Goal: Task Accomplishment & Management: Manage account settings

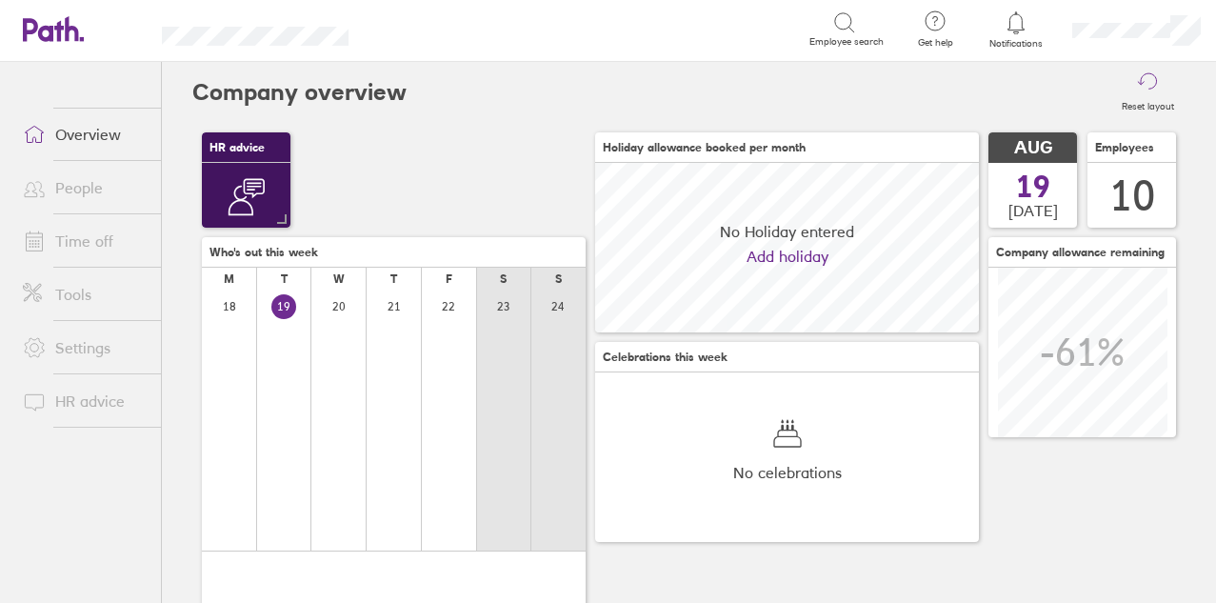
scroll to position [169, 384]
click at [70, 249] on link "Time off" at bounding box center [84, 241] width 153 height 38
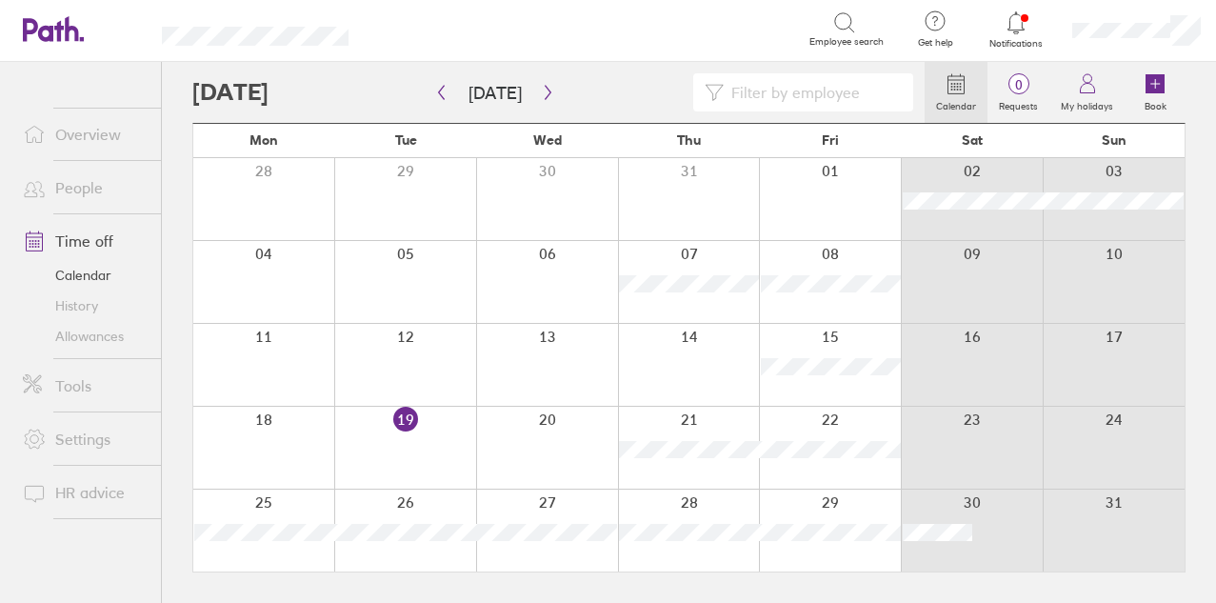
click at [556, 104] on div at bounding box center [558, 92] width 732 height 38
click at [537, 78] on button "button" at bounding box center [548, 92] width 24 height 31
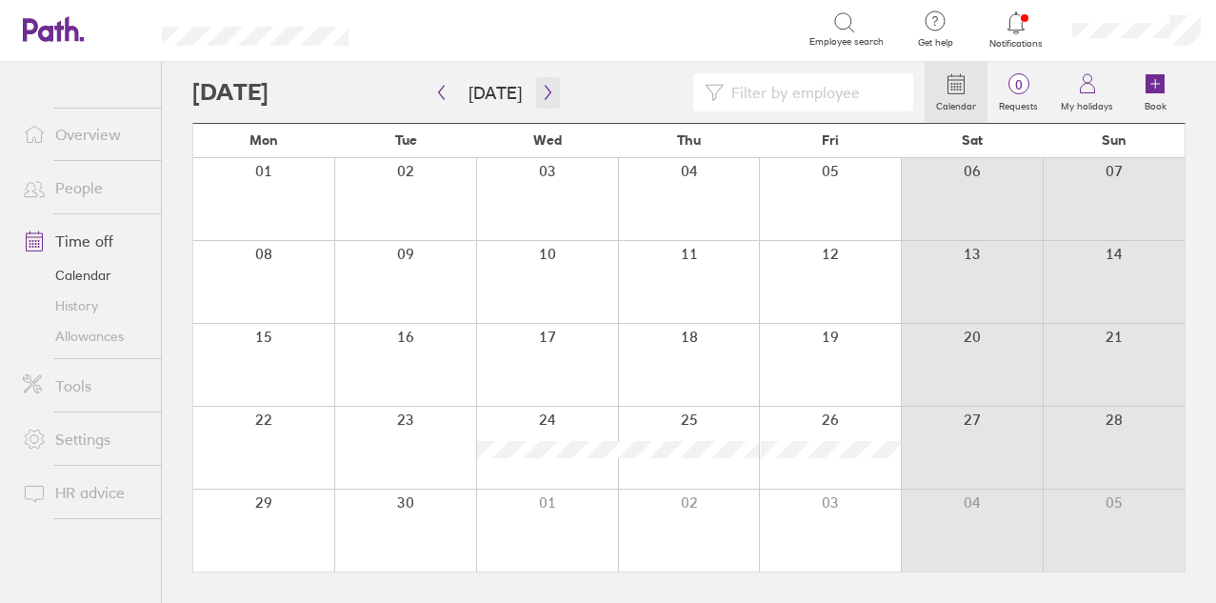
click at [541, 95] on icon "button" at bounding box center [548, 92] width 14 height 15
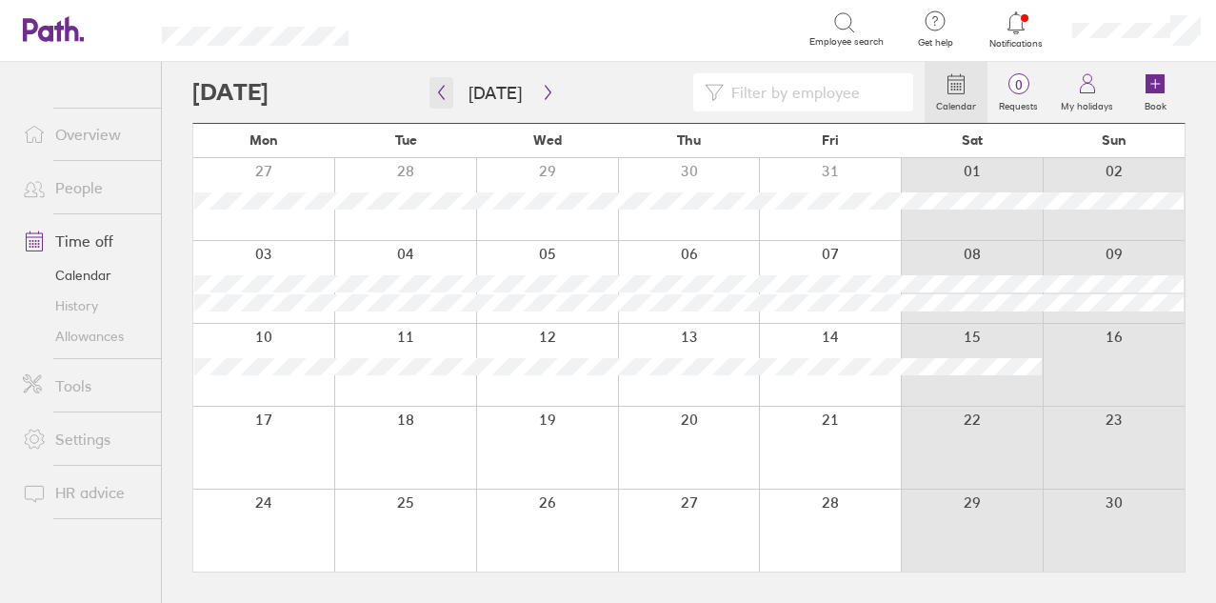
click at [445, 93] on icon "button" at bounding box center [441, 92] width 14 height 15
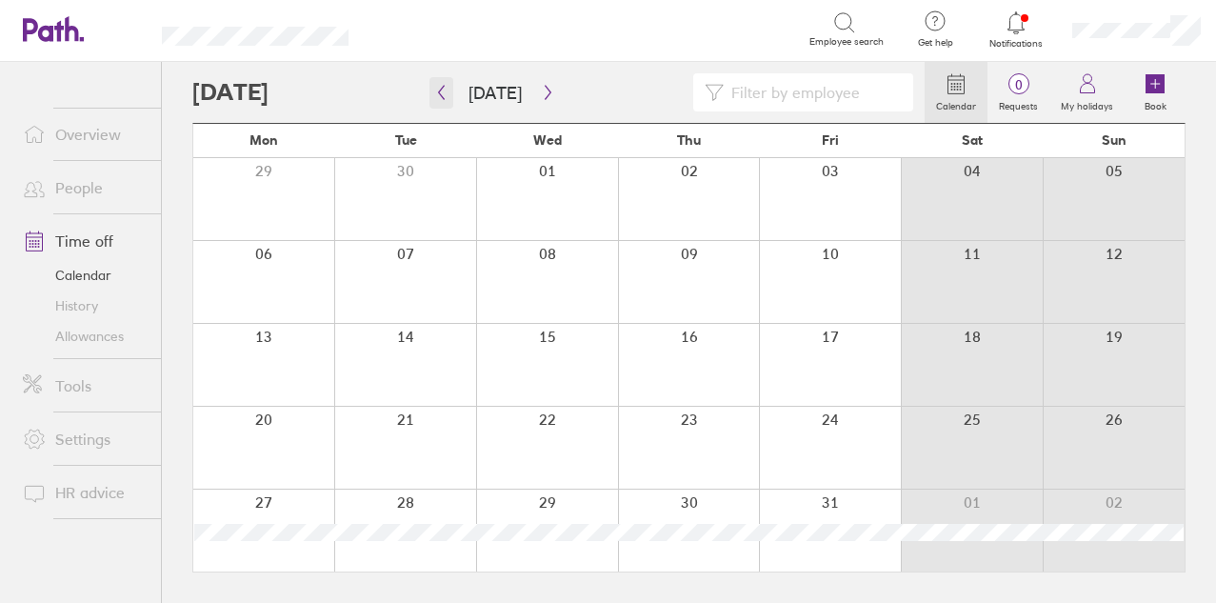
click at [441, 86] on icon "button" at bounding box center [441, 92] width 14 height 15
click at [438, 88] on icon "button" at bounding box center [441, 92] width 14 height 15
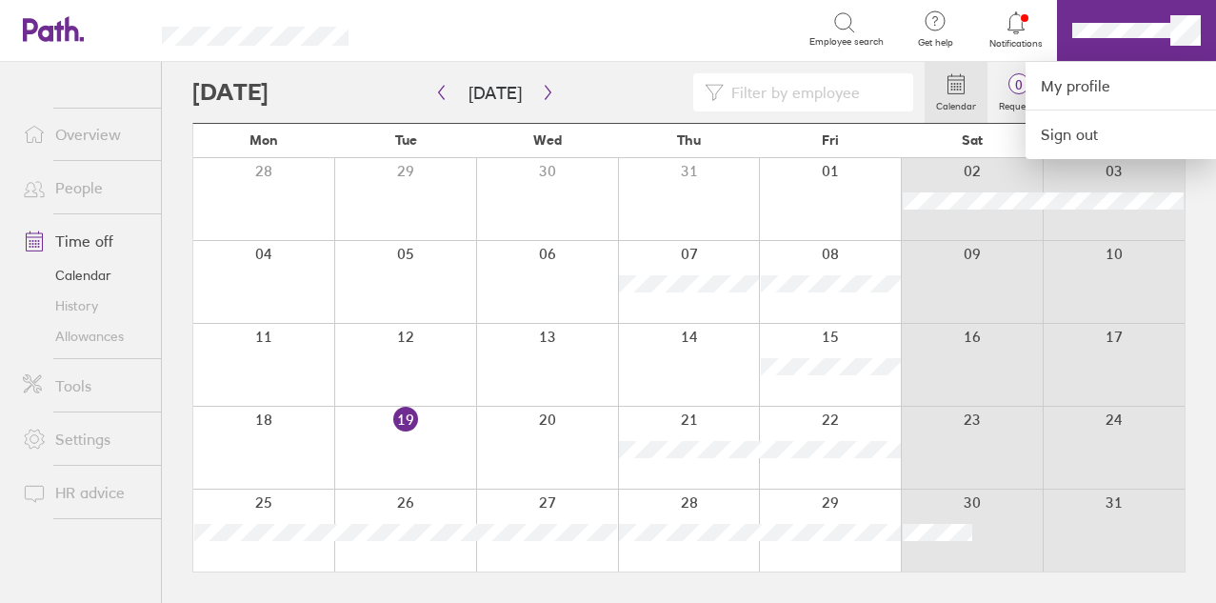
click at [89, 193] on div at bounding box center [608, 301] width 1216 height 603
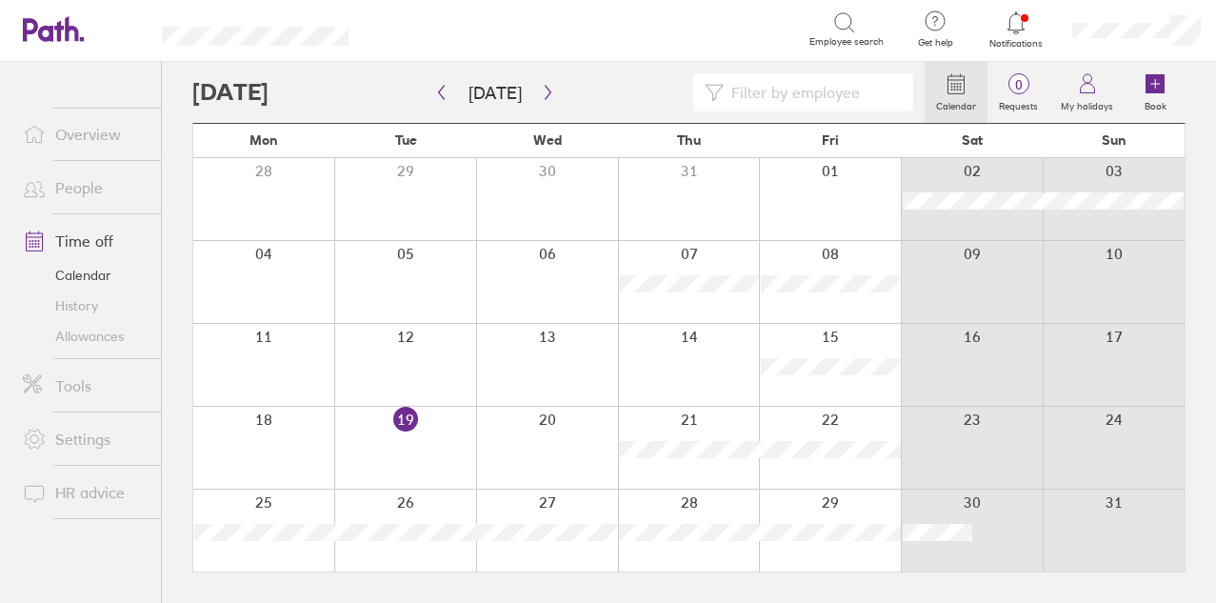
click at [89, 193] on link "People" at bounding box center [84, 188] width 153 height 38
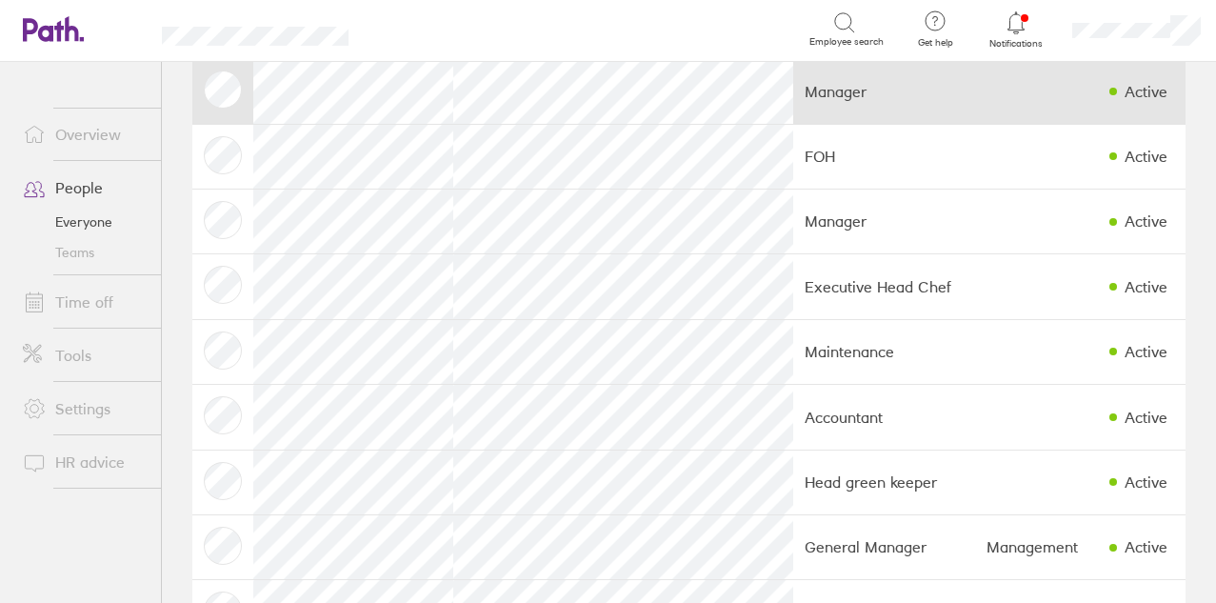
scroll to position [245, 0]
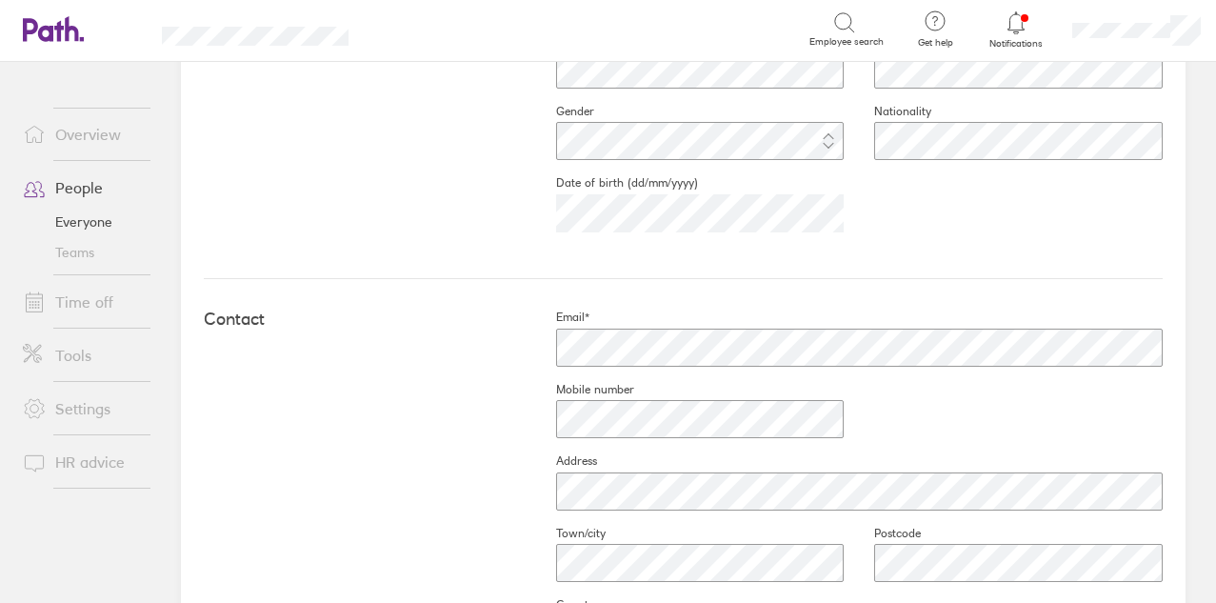
scroll to position [621, 0]
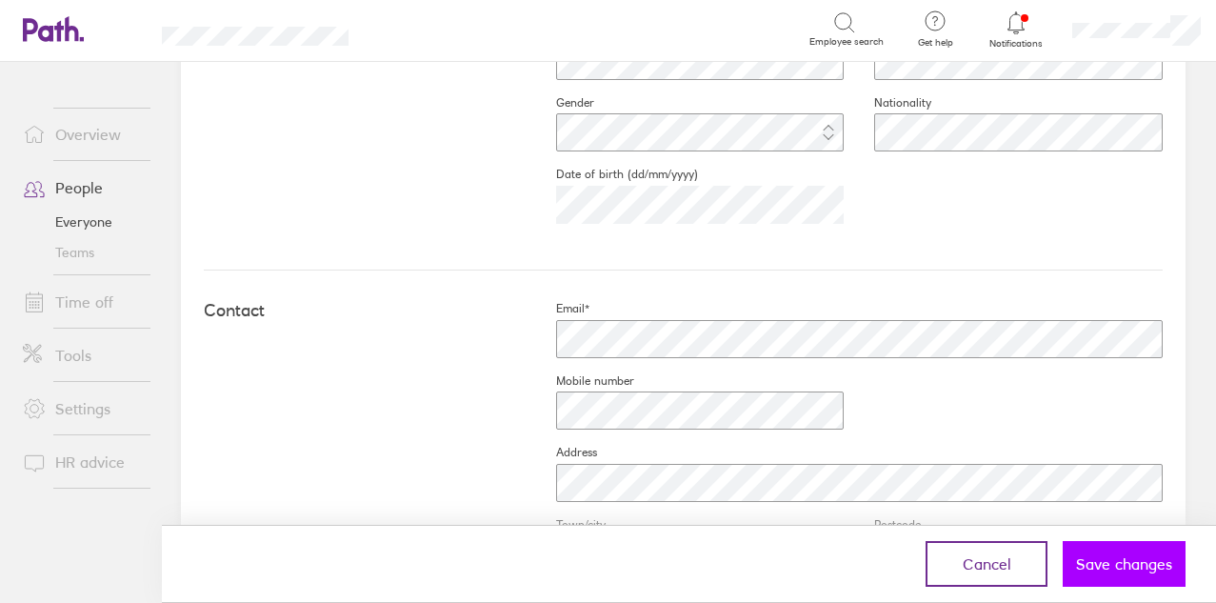
click at [1142, 555] on span "Save changes" at bounding box center [1124, 563] width 96 height 17
click at [1113, 566] on span "Save changes" at bounding box center [1124, 563] width 96 height 17
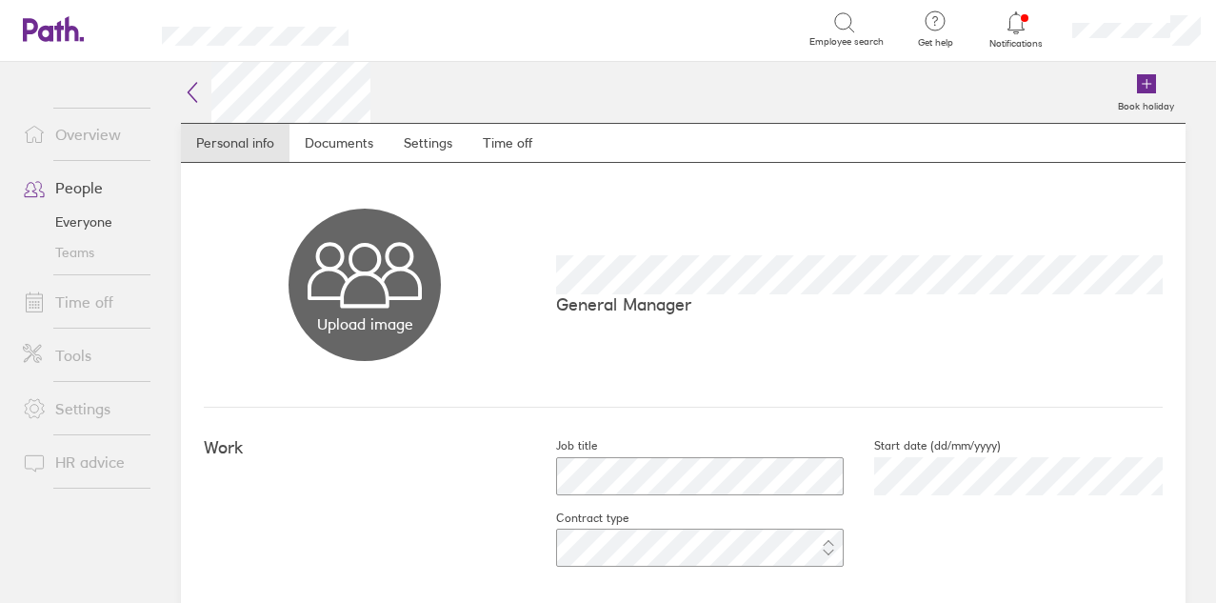
scroll to position [0, 0]
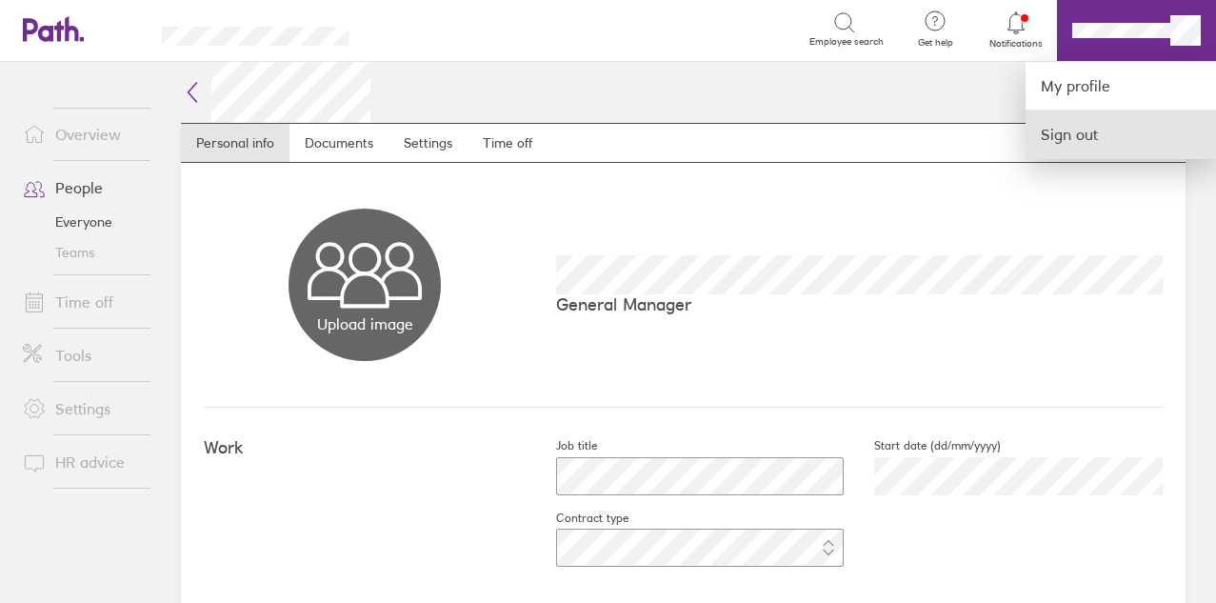
click at [1082, 133] on link "Sign out" at bounding box center [1120, 134] width 190 height 48
